Goal: Task Accomplishment & Management: Complete application form

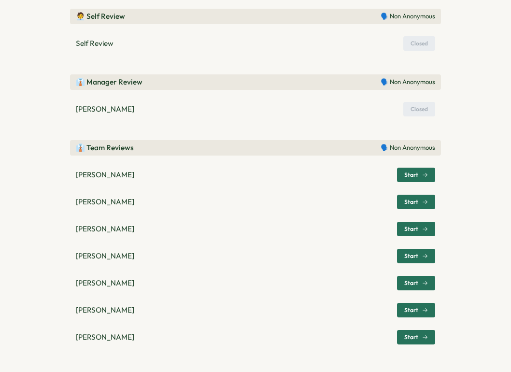
scroll to position [250, 0]
click at [364, 180] on span "Start" at bounding box center [416, 175] width 24 height 14
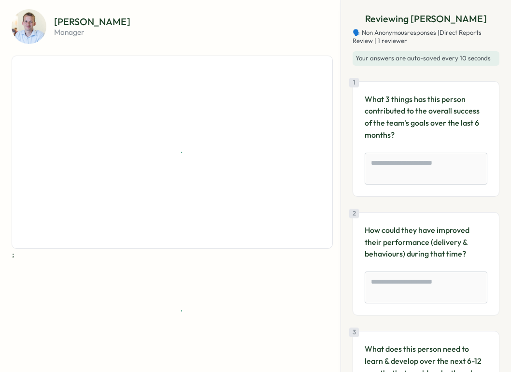
scroll to position [33, 0]
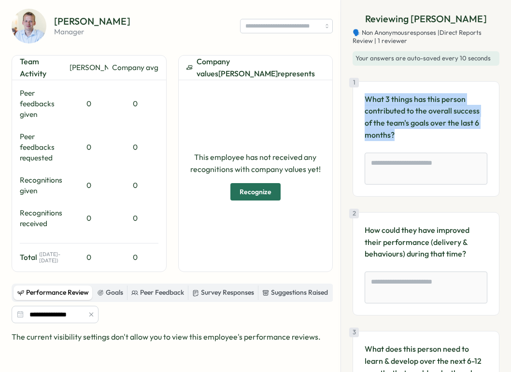
drag, startPoint x: 396, startPoint y: 134, endPoint x: 365, endPoint y: 97, distance: 48.0
click at [364, 97] on p "What 3 things has this person contributed to the overall success of the team's …" at bounding box center [425, 117] width 123 height 48
copy p "What 3 things has this person contributed to the overall success of the team's …"
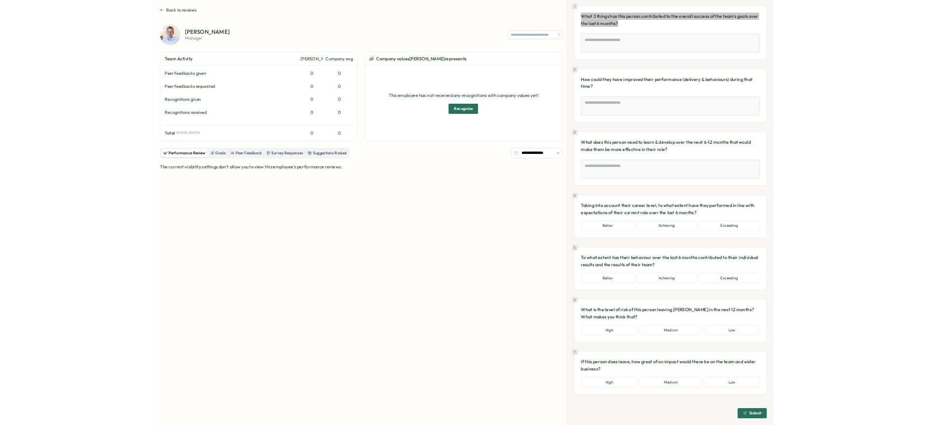
scroll to position [63, 0]
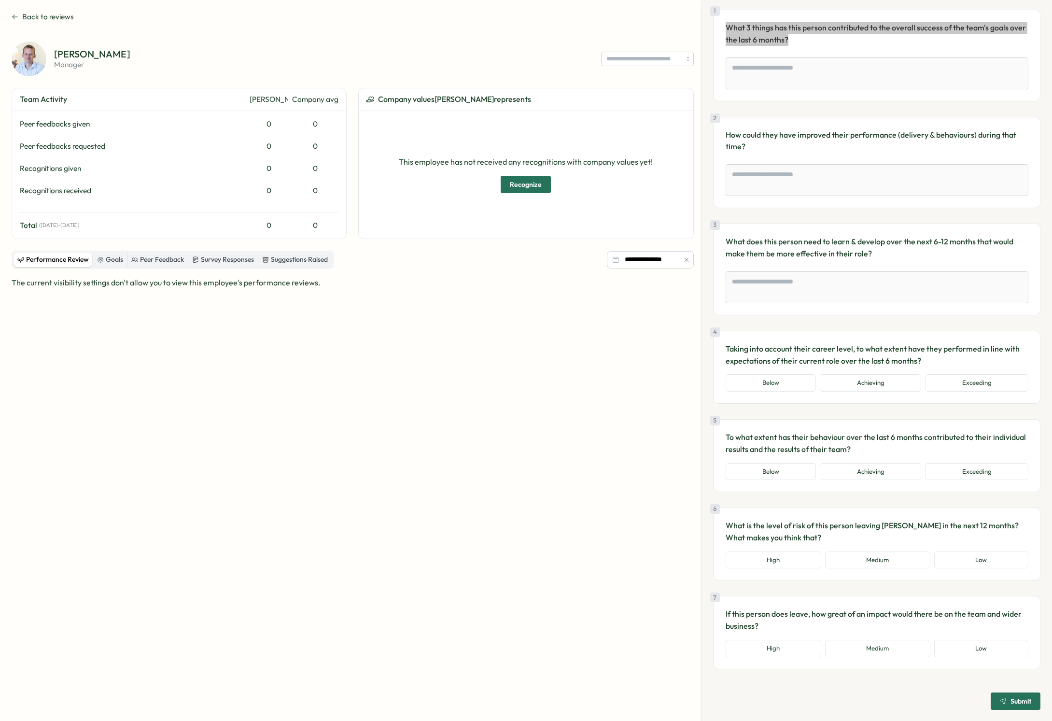
type textarea "*"
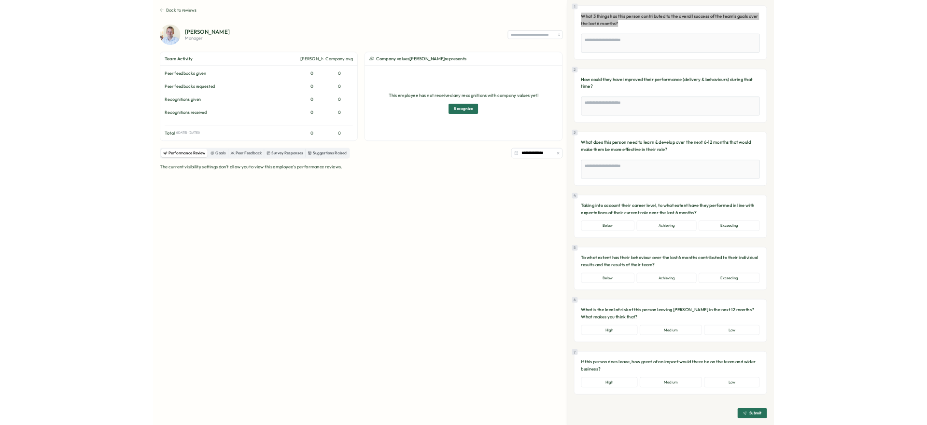
scroll to position [0, 0]
